Goal: Book appointment/travel/reservation

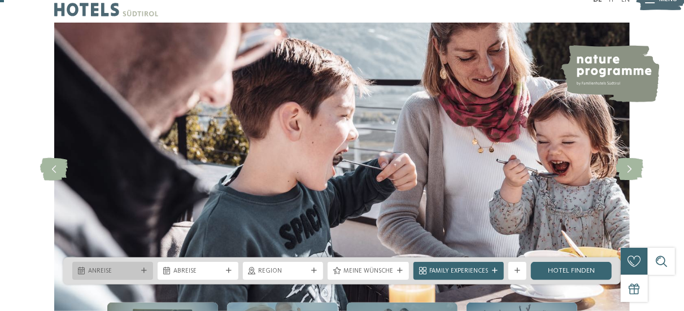
click at [142, 267] on div "Anreise" at bounding box center [112, 271] width 81 height 18
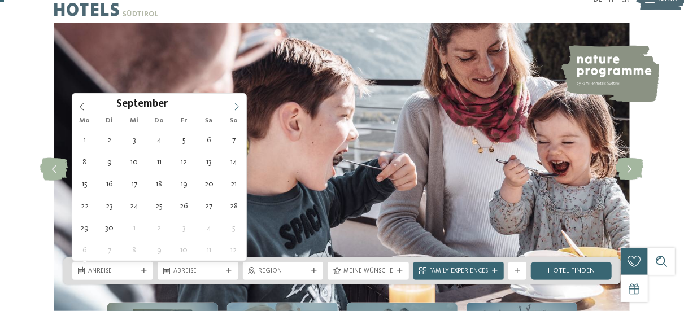
click at [240, 103] on icon at bounding box center [237, 107] width 8 height 8
type div "[DATE]"
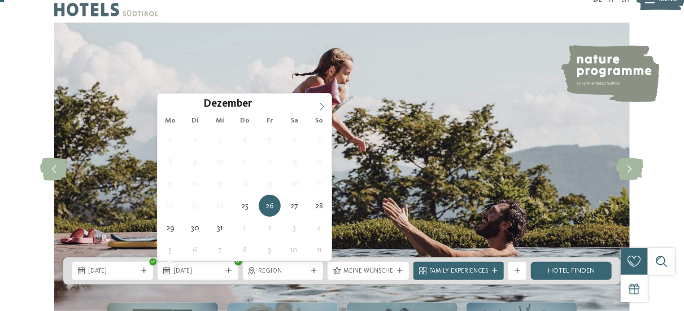
type input "****"
click at [318, 106] on icon at bounding box center [322, 107] width 8 height 8
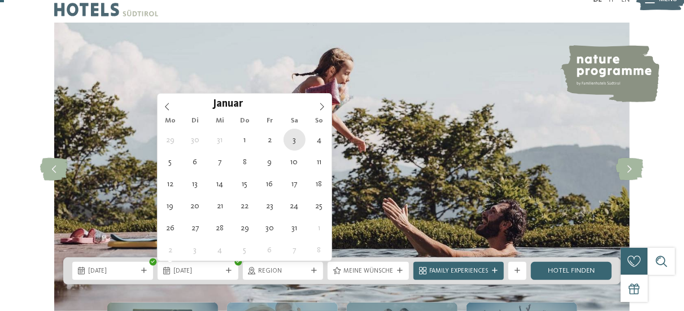
type div "[DATE]"
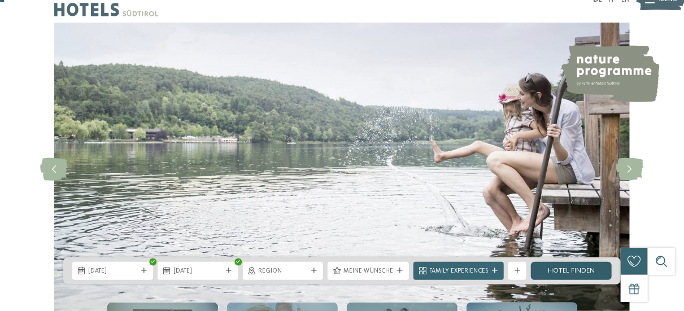
click at [555, 272] on link "Hotel finden" at bounding box center [571, 271] width 81 height 18
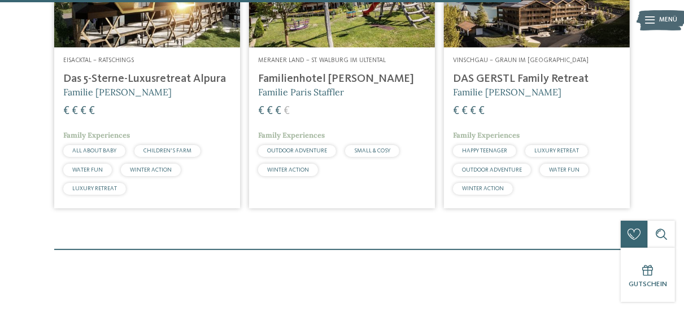
scroll to position [1771, 0]
